Goal: Information Seeking & Learning: Check status

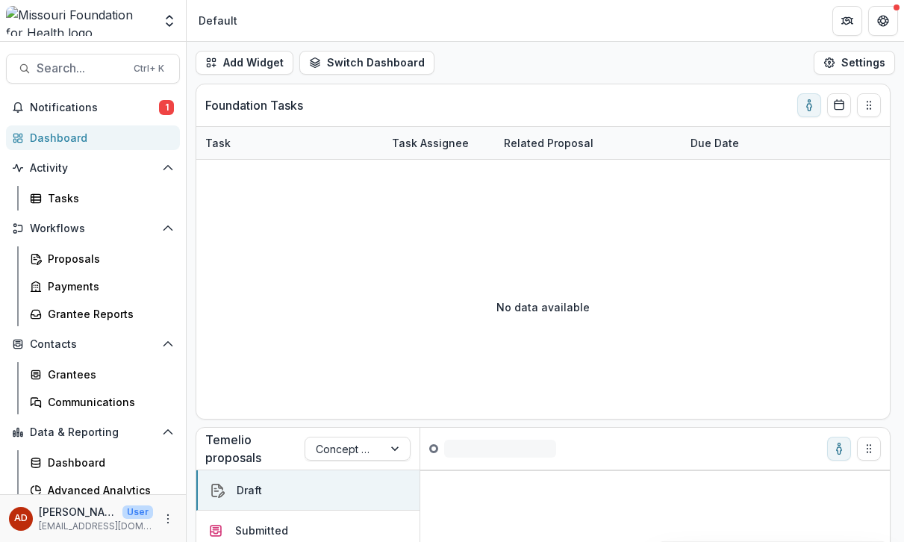
click at [101, 67] on span "Search..." at bounding box center [81, 68] width 88 height 14
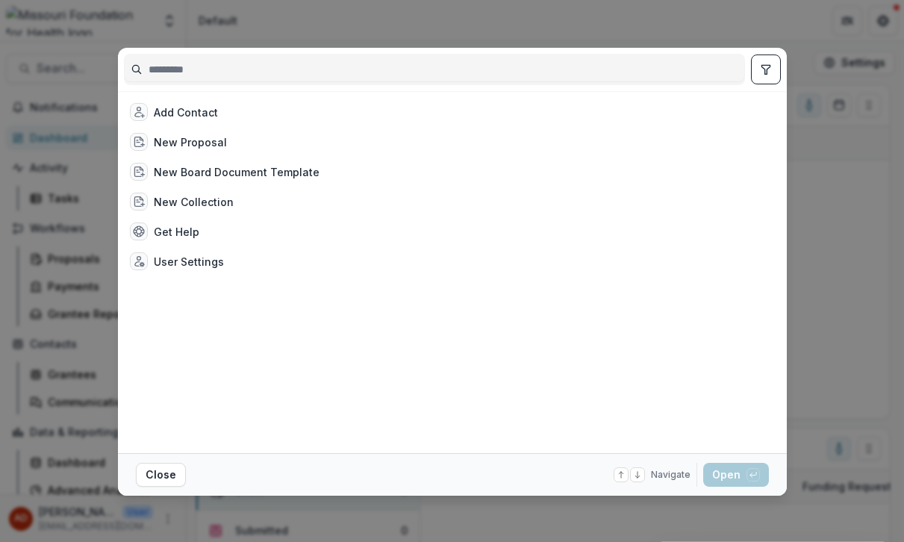
click at [710, 24] on div "Add Contact New Proposal New Board Document Template New Collection Get Help Us…" at bounding box center [452, 271] width 904 height 542
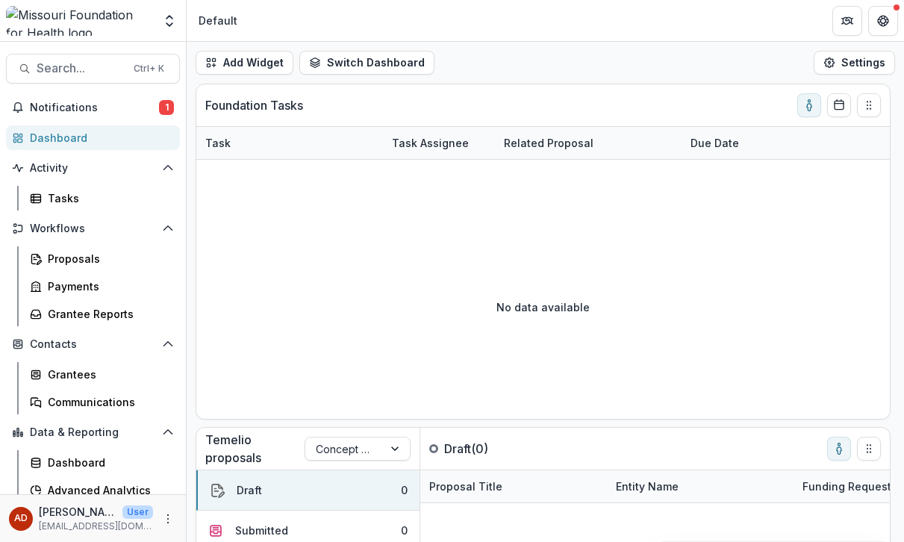
click at [54, 115] on button "Notifications 1" at bounding box center [93, 108] width 174 height 24
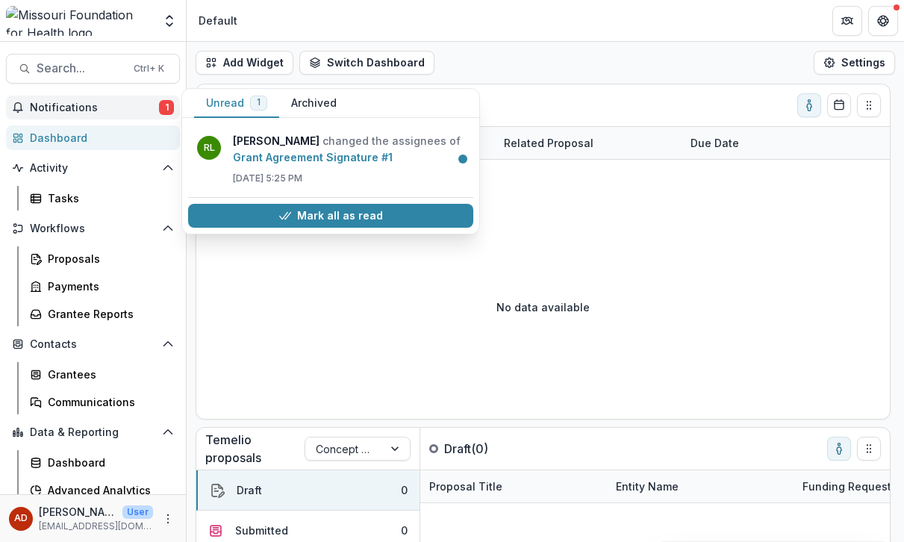
click at [334, 155] on link "Grant Agreement Signature #1" at bounding box center [313, 157] width 160 height 13
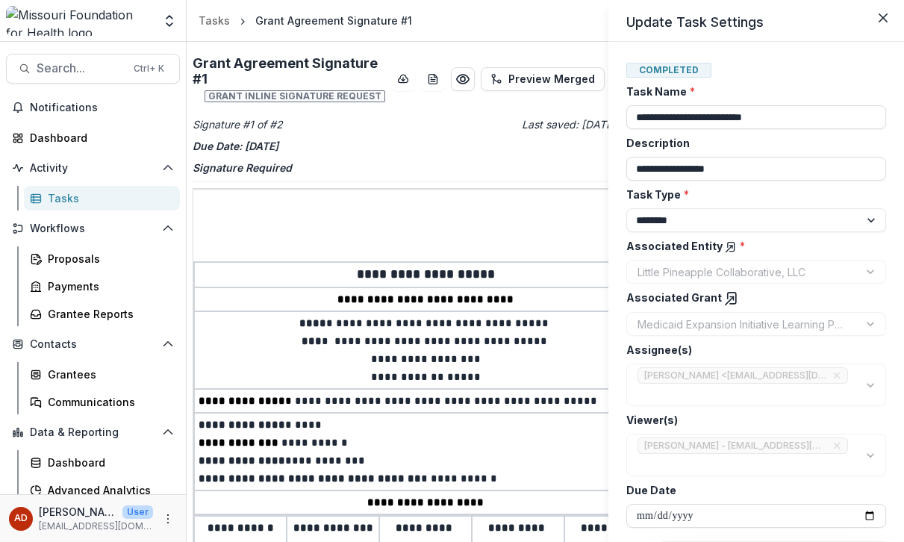
click at [881, 18] on icon "Close" at bounding box center [883, 17] width 9 height 9
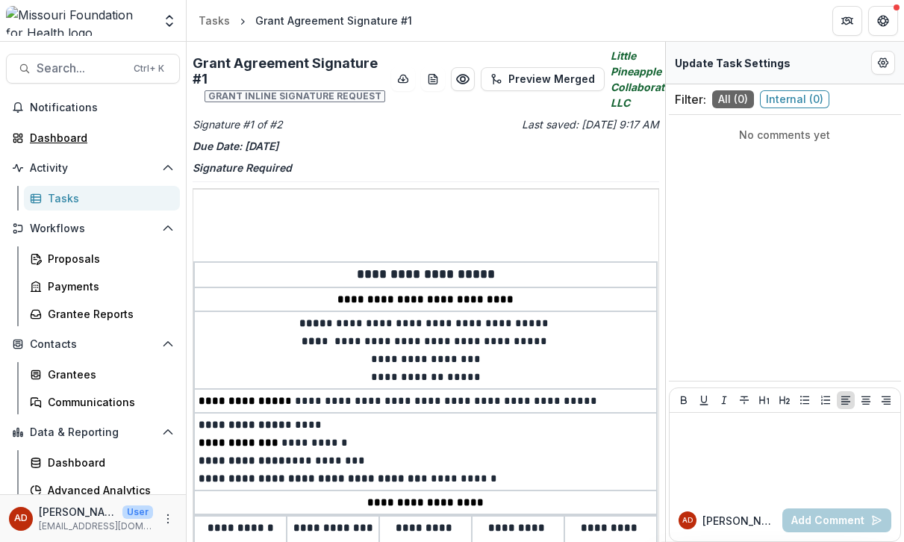
click at [68, 132] on div "Dashboard" at bounding box center [99, 138] width 138 height 16
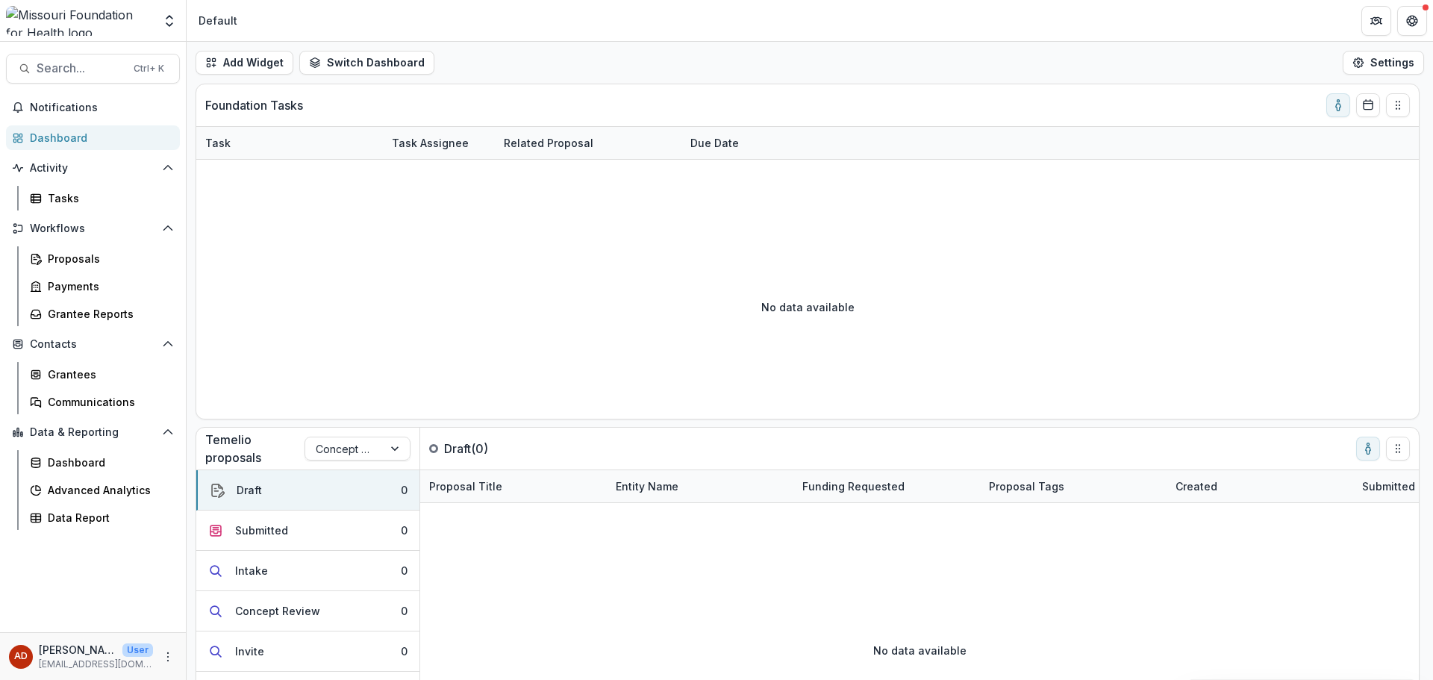
click at [115, 65] on span "Search..." at bounding box center [81, 68] width 88 height 14
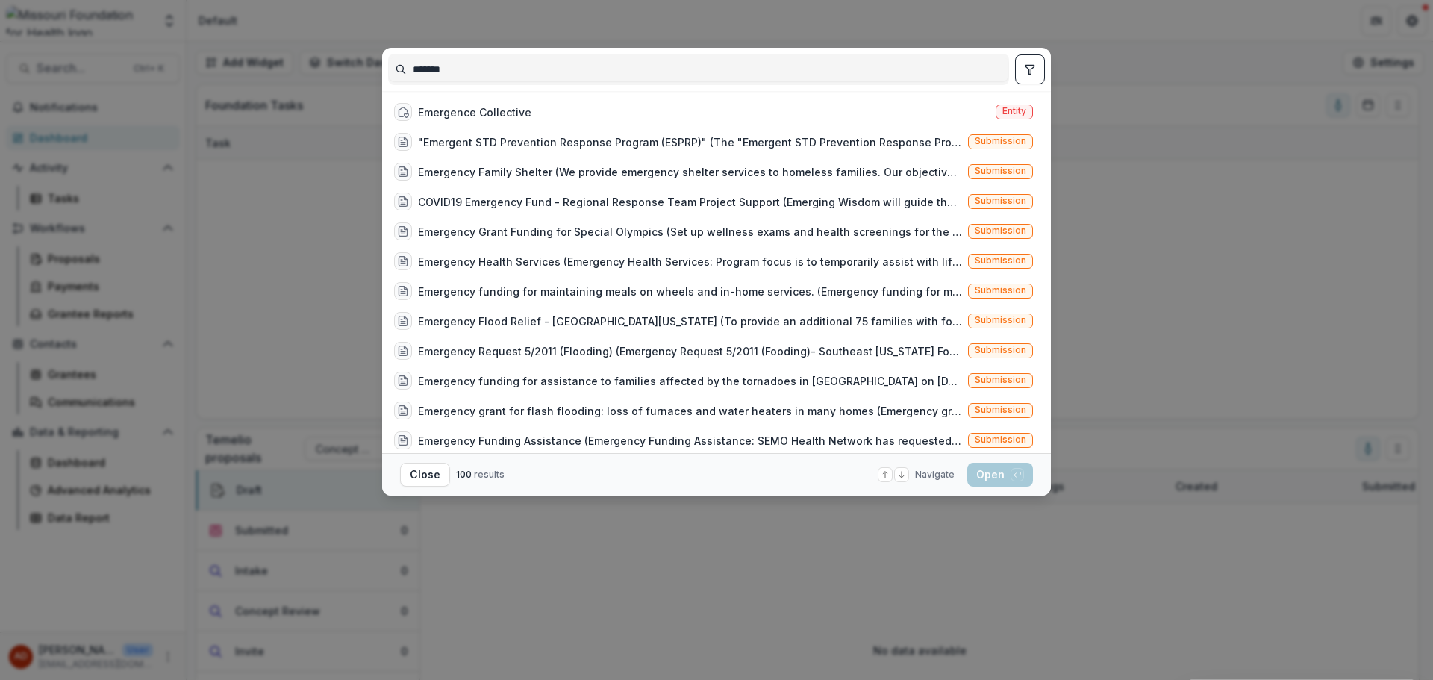
type input "*******"
click at [576, 113] on div "Emergence Collective Entity" at bounding box center [713, 112] width 651 height 30
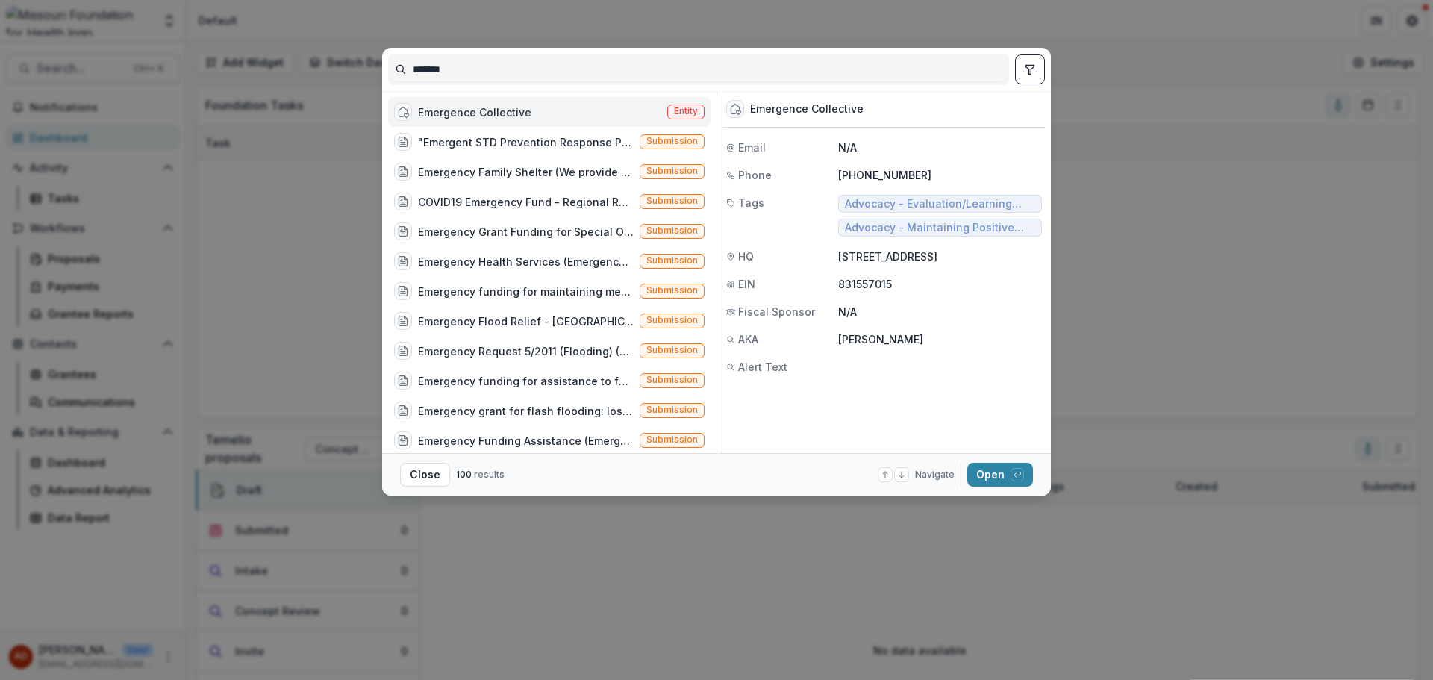
click at [567, 110] on div "Emergence Collective Entity" at bounding box center [549, 112] width 323 height 30
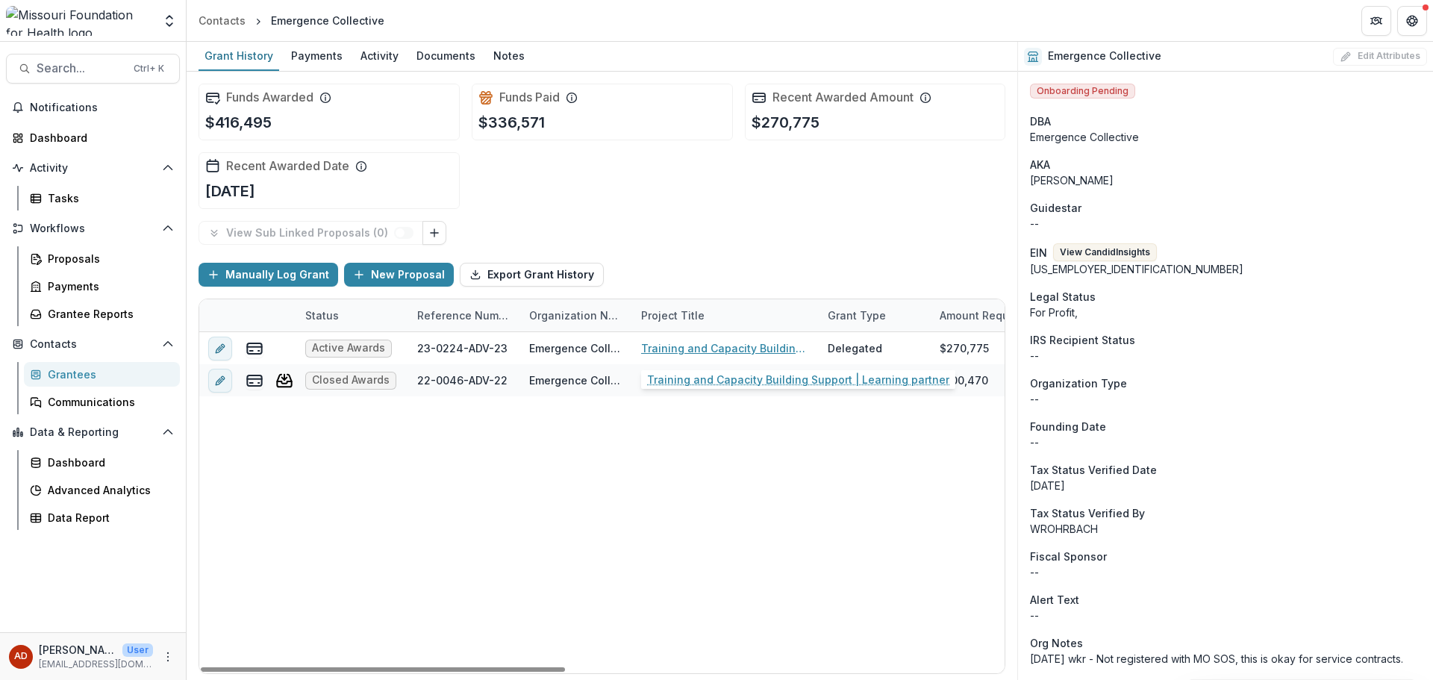
click at [730, 349] on link "Training and Capacity Building Support | Learning partner" at bounding box center [725, 348] width 169 height 16
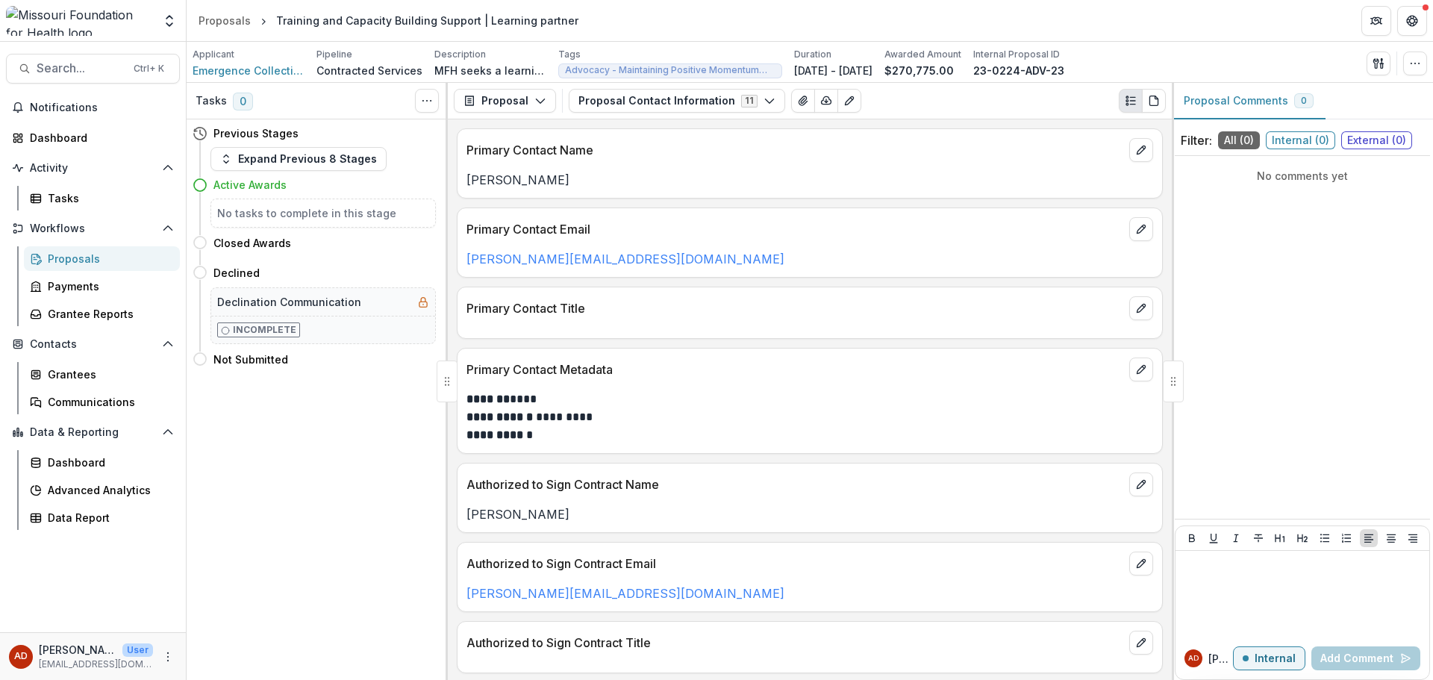
click at [256, 214] on h5 "No tasks to complete in this stage" at bounding box center [323, 213] width 212 height 16
click at [797, 104] on icon "View Attached Files" at bounding box center [803, 101] width 12 height 12
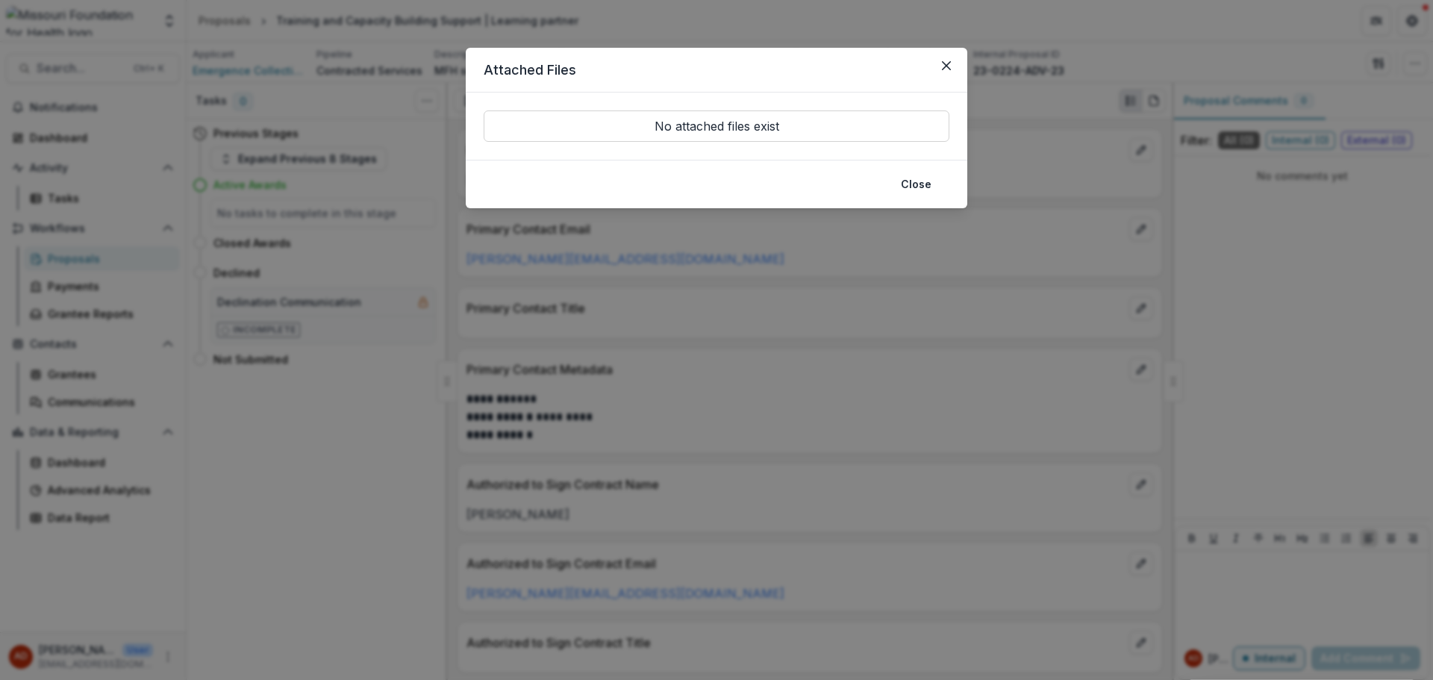
click at [795, 118] on p "No attached files exist" at bounding box center [717, 125] width 466 height 31
click at [757, 137] on p "No attached files exist" at bounding box center [717, 125] width 466 height 31
click at [753, 134] on p "No attached files exist" at bounding box center [717, 125] width 466 height 31
click at [896, 187] on button "Close" at bounding box center [916, 184] width 49 height 24
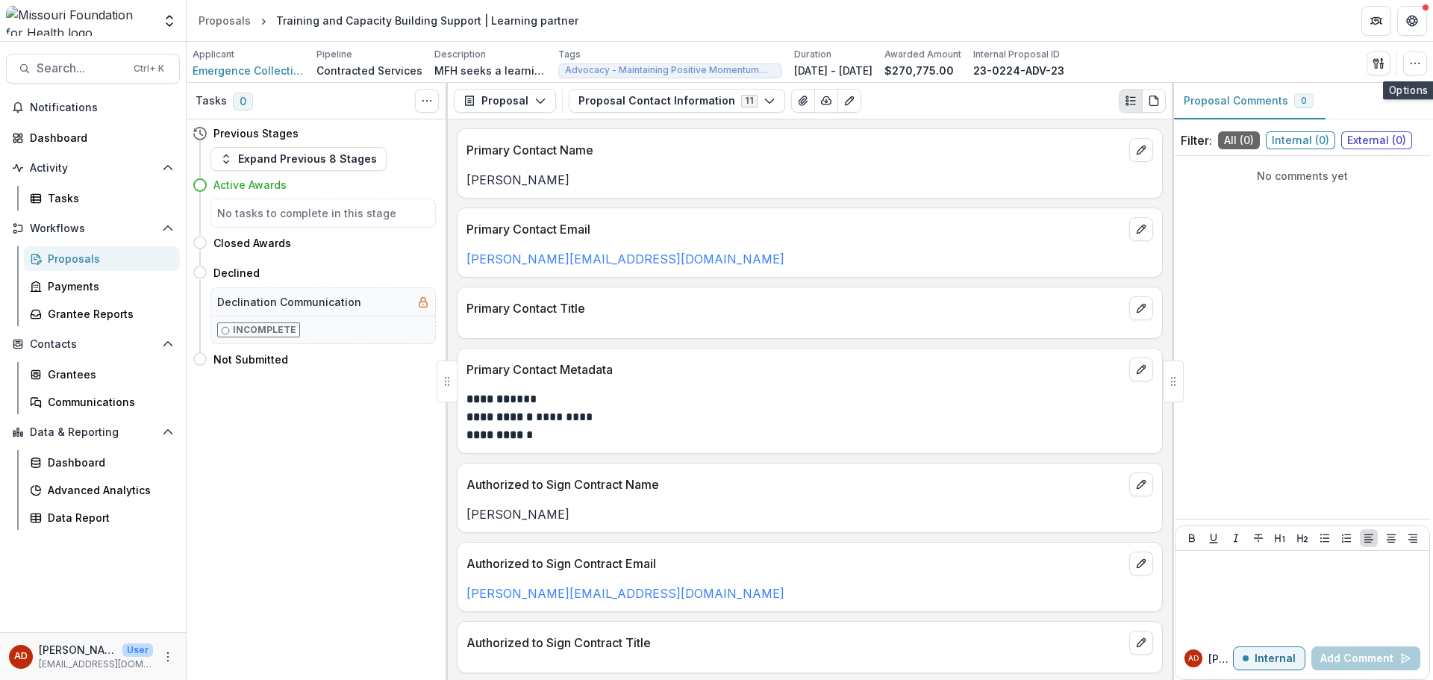
click at [903, 66] on icon "button" at bounding box center [1415, 63] width 12 height 12
click at [903, 58] on div "Applicant Emergence Collective Pipeline Contracted Services Description MFH see…" at bounding box center [810, 63] width 1235 height 31
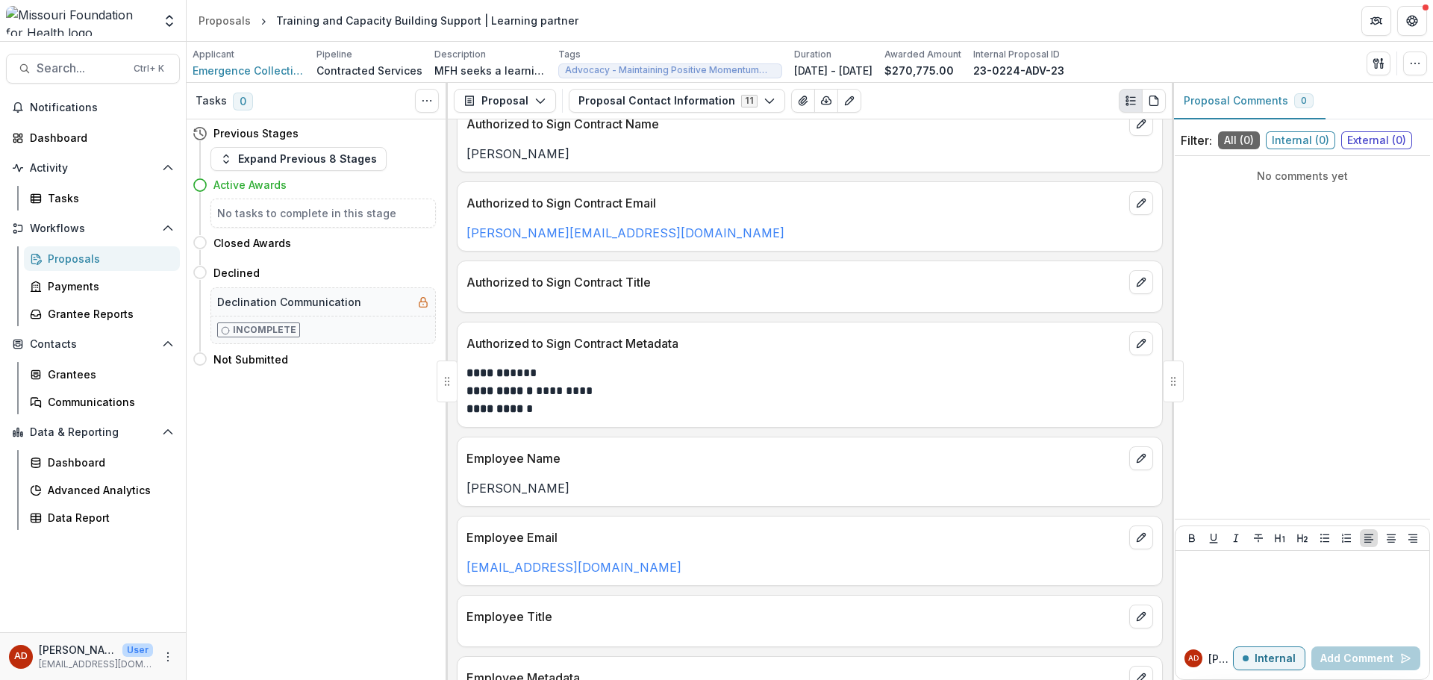
scroll to position [452, 0]
